Goal: Task Accomplishment & Management: Manage account settings

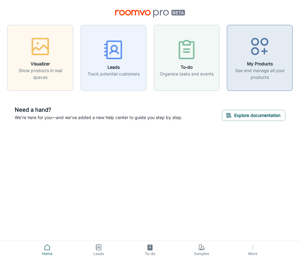
click at [257, 55] on icon "button" at bounding box center [260, 46] width 23 height 23
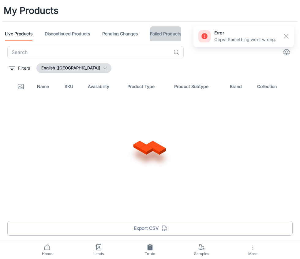
click at [165, 33] on link "Failed Products" at bounding box center [165, 33] width 31 height 15
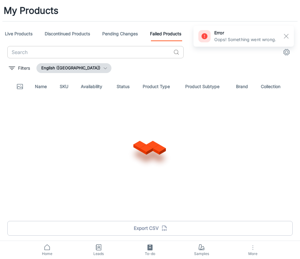
click at [127, 49] on input "text" at bounding box center [89, 52] width 164 height 12
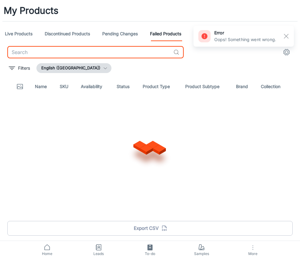
paste input "VV457-05037"
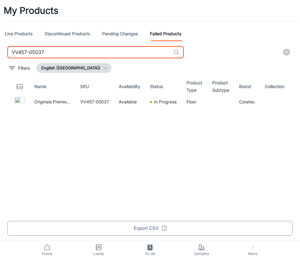
type input "VV457-05037"
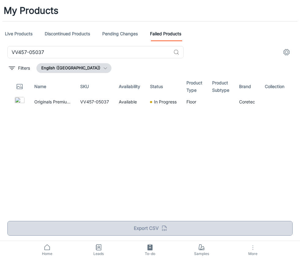
click at [158, 227] on button "Export CSV" at bounding box center [150, 228] width 286 height 15
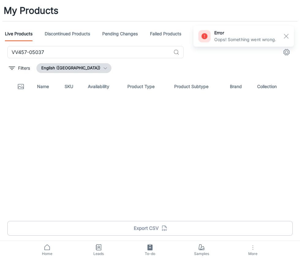
click at [200, 245] on icon at bounding box center [201, 246] width 7 height 7
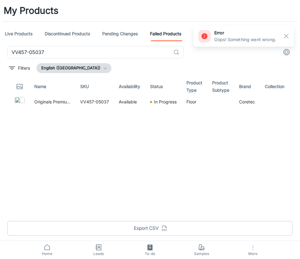
click at [256, 247] on icon "button" at bounding box center [252, 247] width 7 height 7
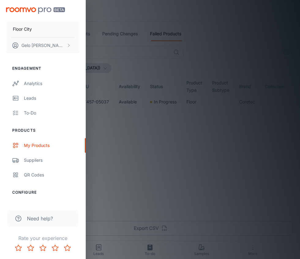
click at [254, 248] on div at bounding box center [150, 129] width 300 height 259
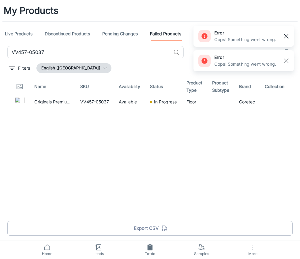
click at [286, 35] on line "button" at bounding box center [286, 36] width 4 height 4
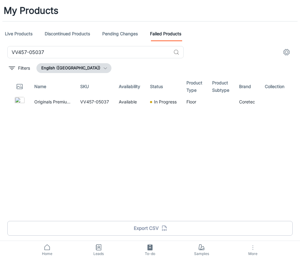
click at [46, 253] on span "Home" at bounding box center [47, 254] width 44 height 6
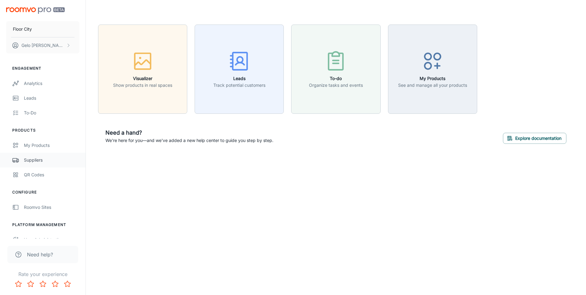
click at [37, 161] on div "Suppliers" at bounding box center [51, 160] width 55 height 7
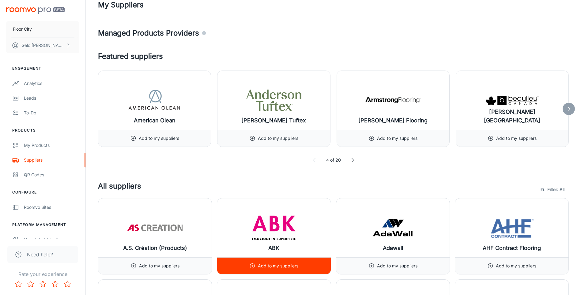
scroll to position [61, 0]
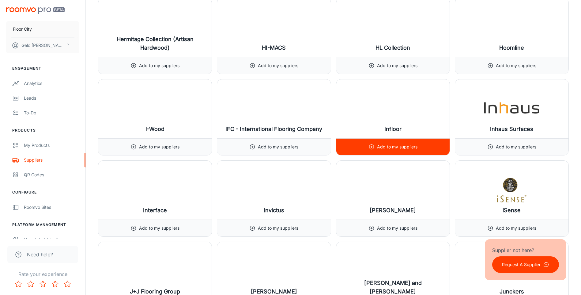
scroll to position [3877, 0]
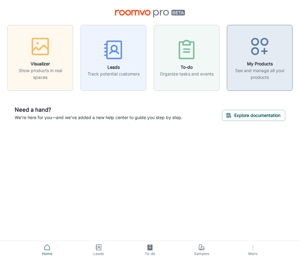
click at [247, 56] on div "button" at bounding box center [260, 47] width 58 height 25
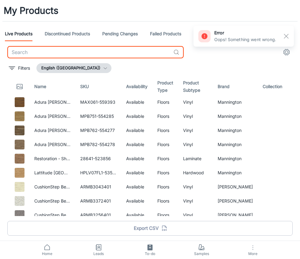
click at [135, 56] on input "text" at bounding box center [89, 52] width 164 height 12
paste input "WEK02-06"
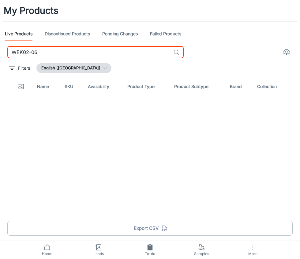
type input "WEK02-06"
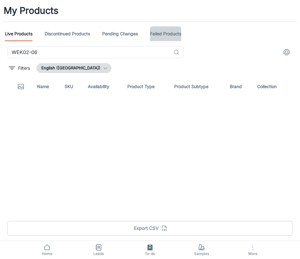
click at [173, 36] on link "Failed Products" at bounding box center [165, 33] width 31 height 15
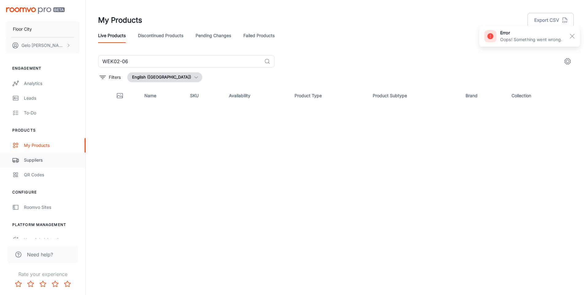
click at [50, 162] on div "Suppliers" at bounding box center [51, 160] width 55 height 7
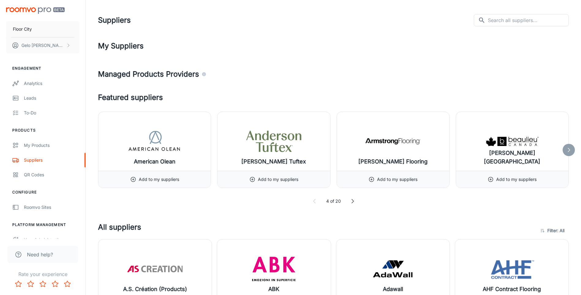
click at [300, 95] on h4 "Featured suppliers" at bounding box center [333, 97] width 471 height 11
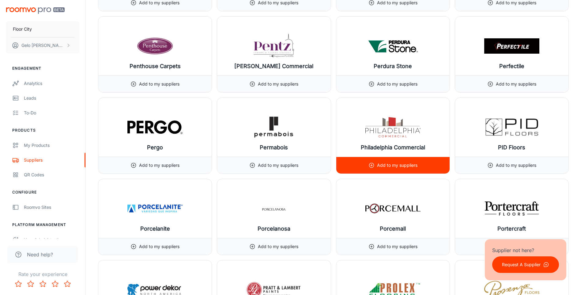
click at [300, 134] on img at bounding box center [393, 127] width 55 height 25
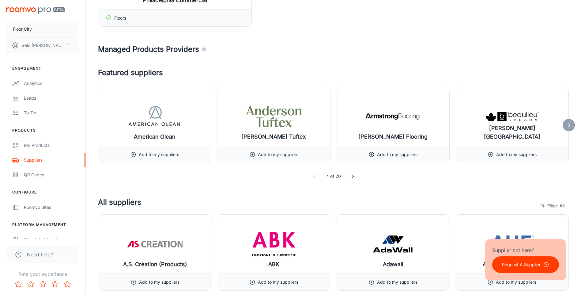
scroll to position [0, 0]
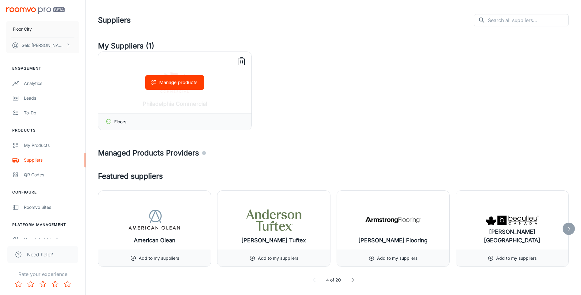
click at [243, 63] on icon at bounding box center [242, 62] width 10 height 10
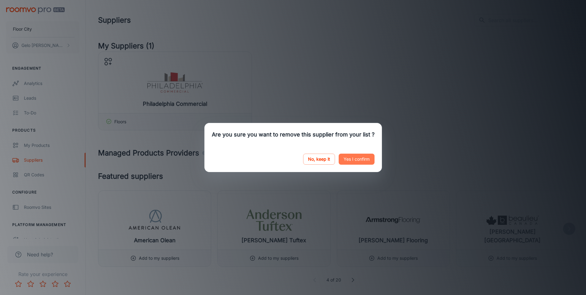
click at [300, 162] on button "Yes I confirm" at bounding box center [357, 159] width 36 height 11
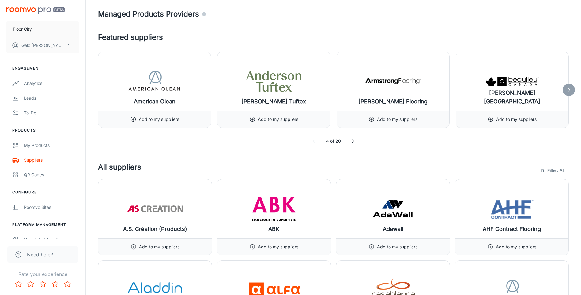
scroll to position [61, 0]
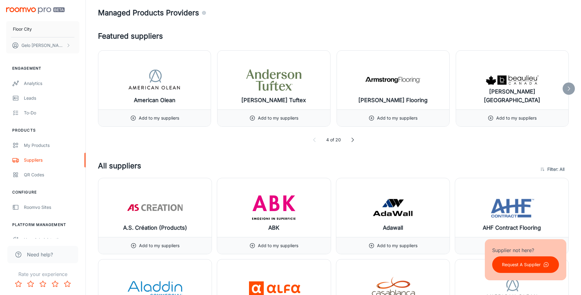
drag, startPoint x: 395, startPoint y: 45, endPoint x: 409, endPoint y: 34, distance: 17.3
click at [300, 42] on div "Featured suppliers [DEMOGRAPHIC_DATA] Olean Add to my suppliers [PERSON_NAME] T…" at bounding box center [333, 87] width 471 height 112
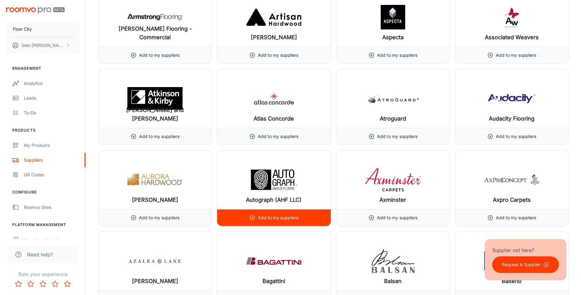
scroll to position [690, 0]
